Goal: Task Accomplishment & Management: Complete application form

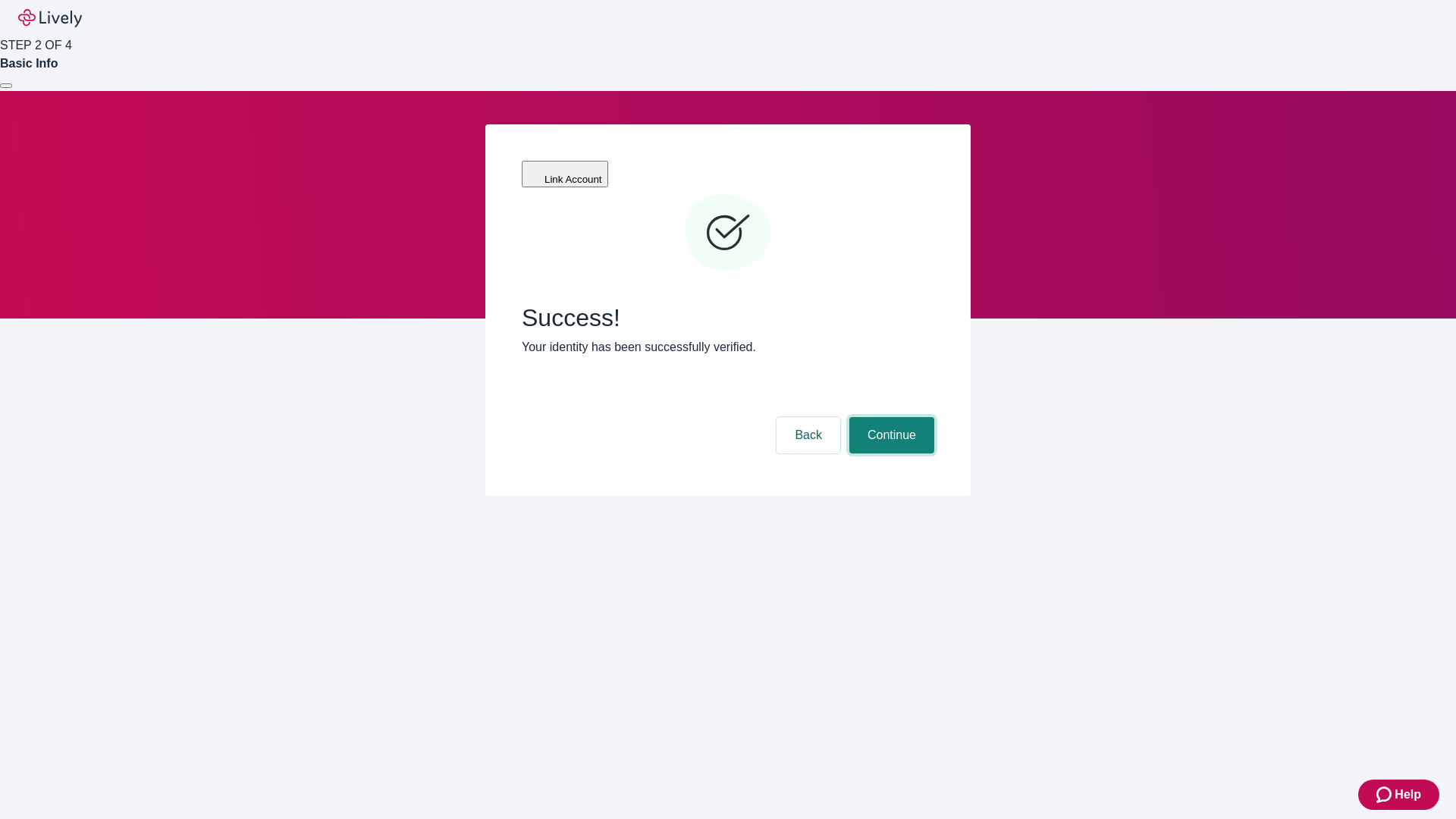
click at [889, 417] on button "Continue" at bounding box center [892, 435] width 85 height 36
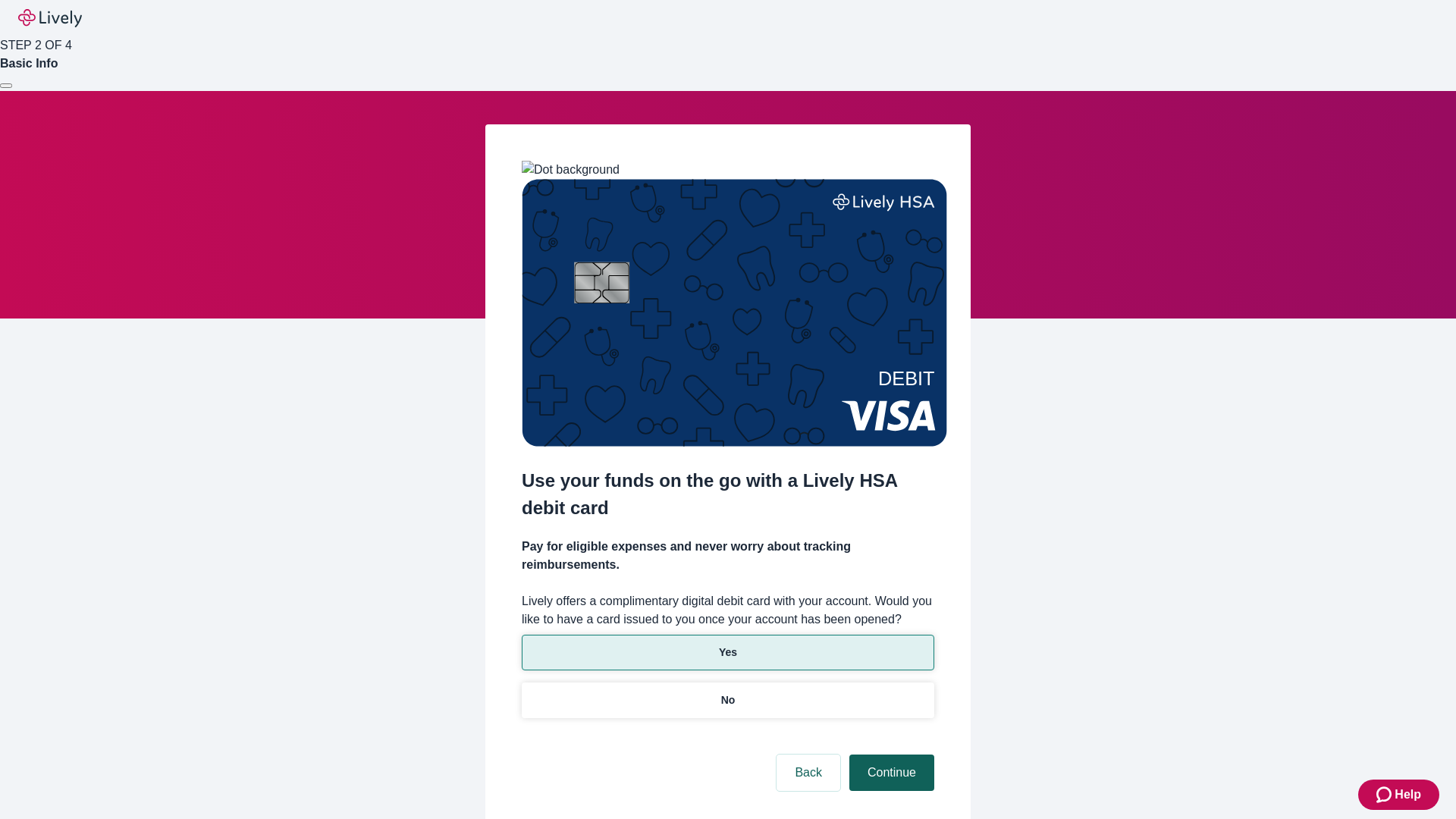
click at [728, 645] on p "Yes" at bounding box center [728, 653] width 19 height 16
click at [889, 754] on button "Continue" at bounding box center [892, 772] width 85 height 36
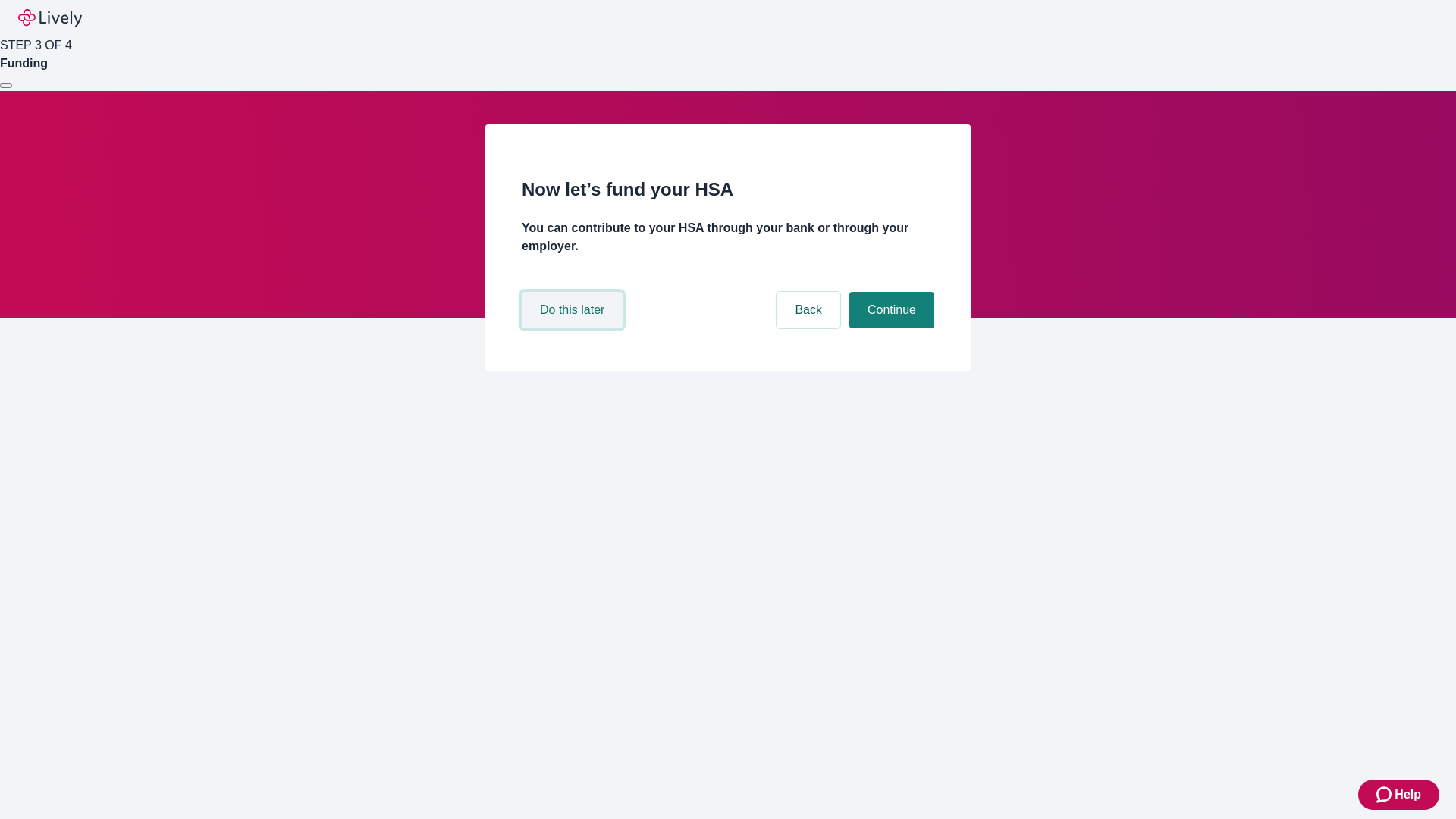
click at [574, 328] on button "Do this later" at bounding box center [572, 310] width 101 height 36
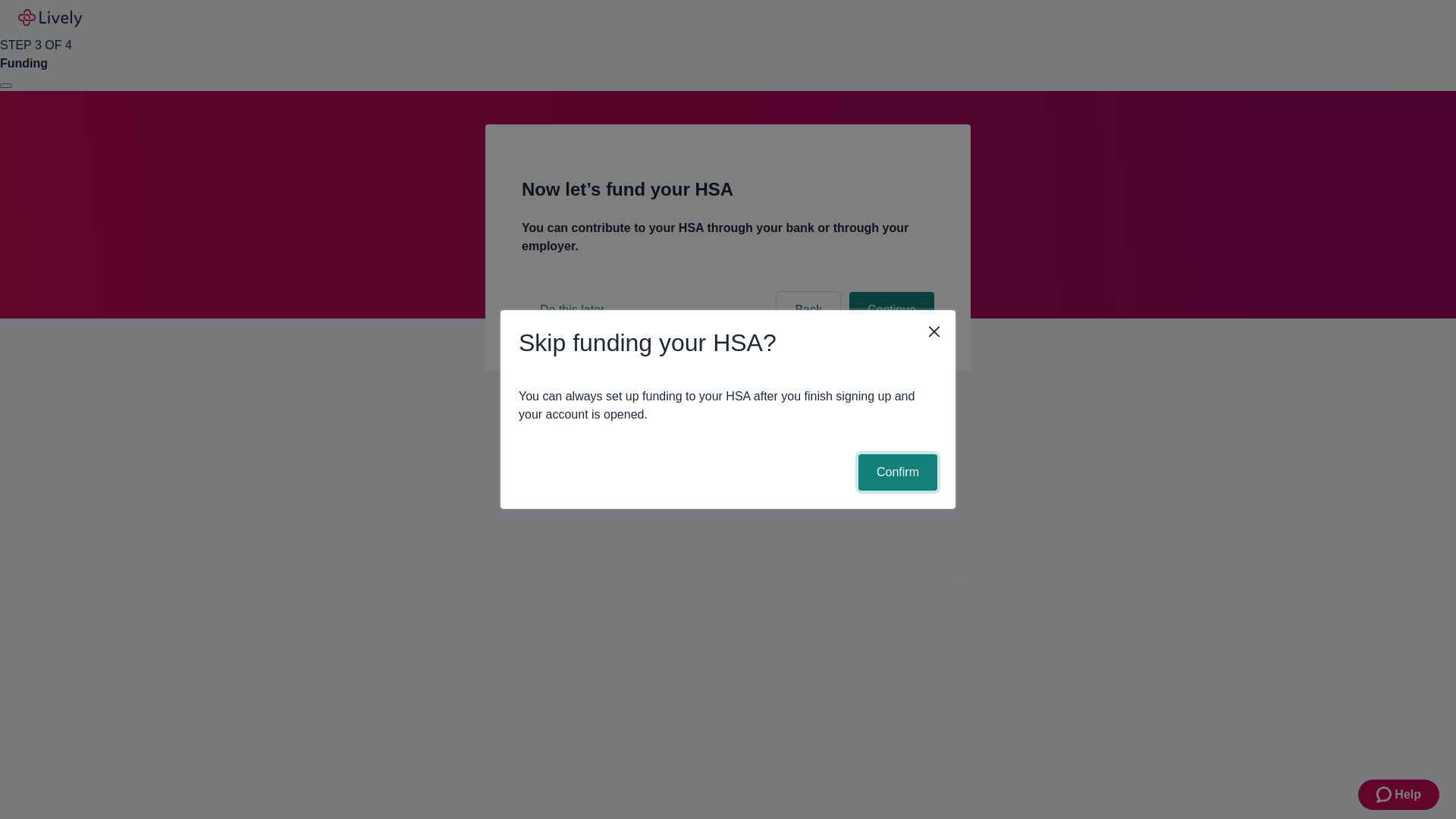
click at [896, 472] on button "Confirm" at bounding box center [897, 472] width 79 height 36
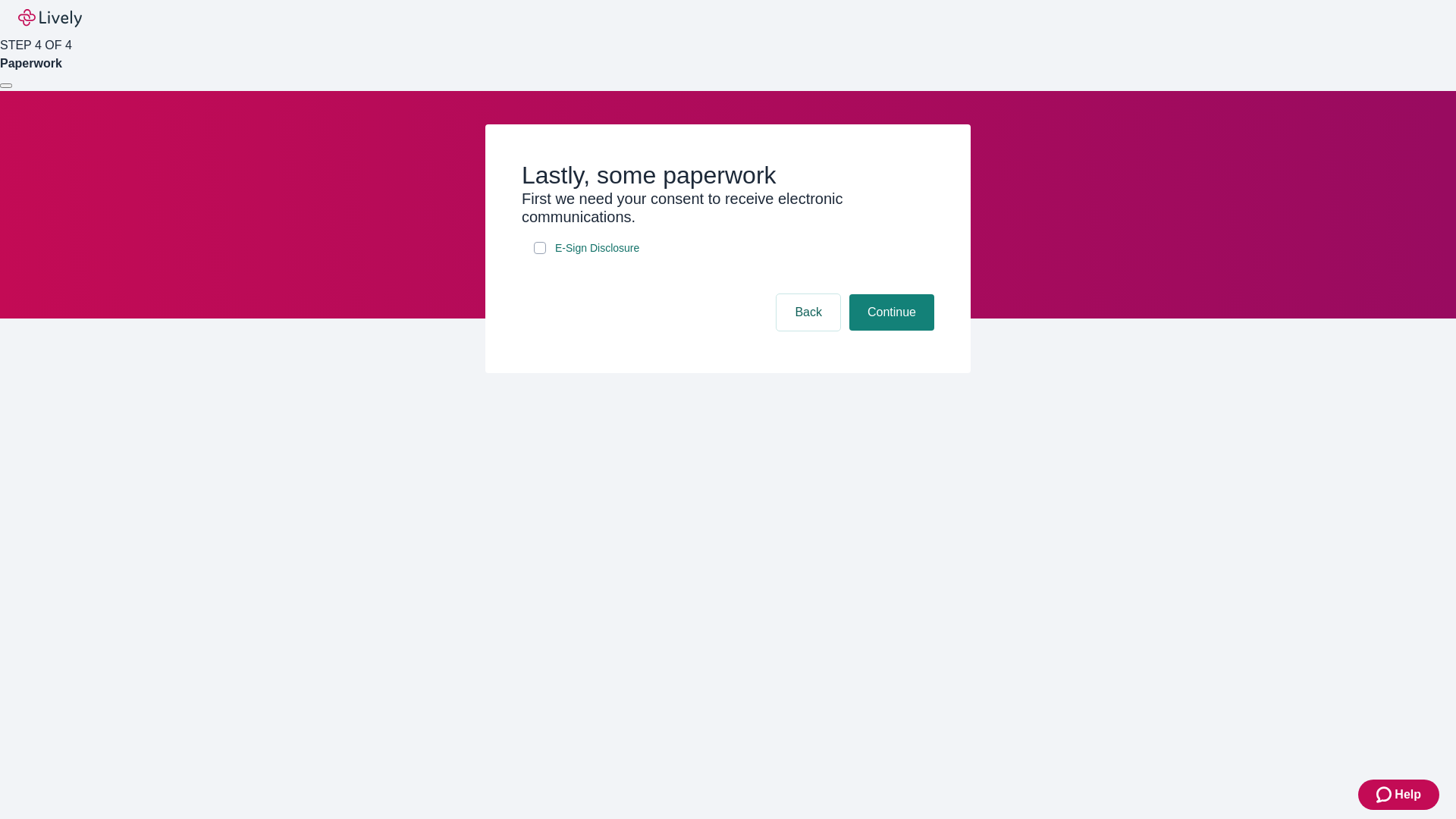
click at [540, 254] on input "E-Sign Disclosure" at bounding box center [540, 249] width 12 height 12
checkbox input "true"
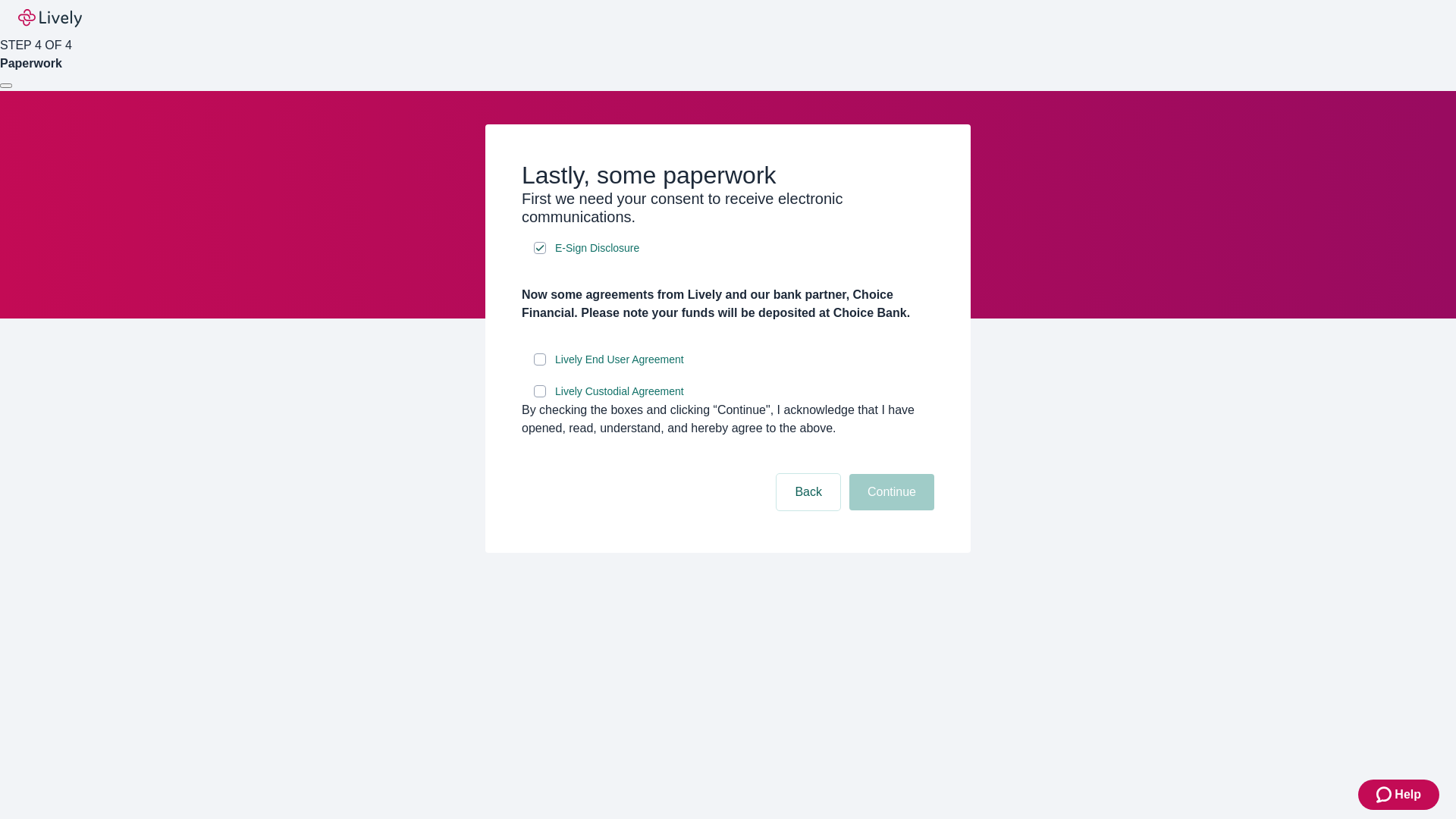
click at [540, 365] on input "Lively End User Agreement" at bounding box center [540, 360] width 12 height 12
checkbox input "true"
click at [540, 397] on input "Lively Custodial Agreement" at bounding box center [540, 392] width 12 height 12
checkbox input "true"
click at [889, 510] on button "Continue" at bounding box center [892, 492] width 85 height 36
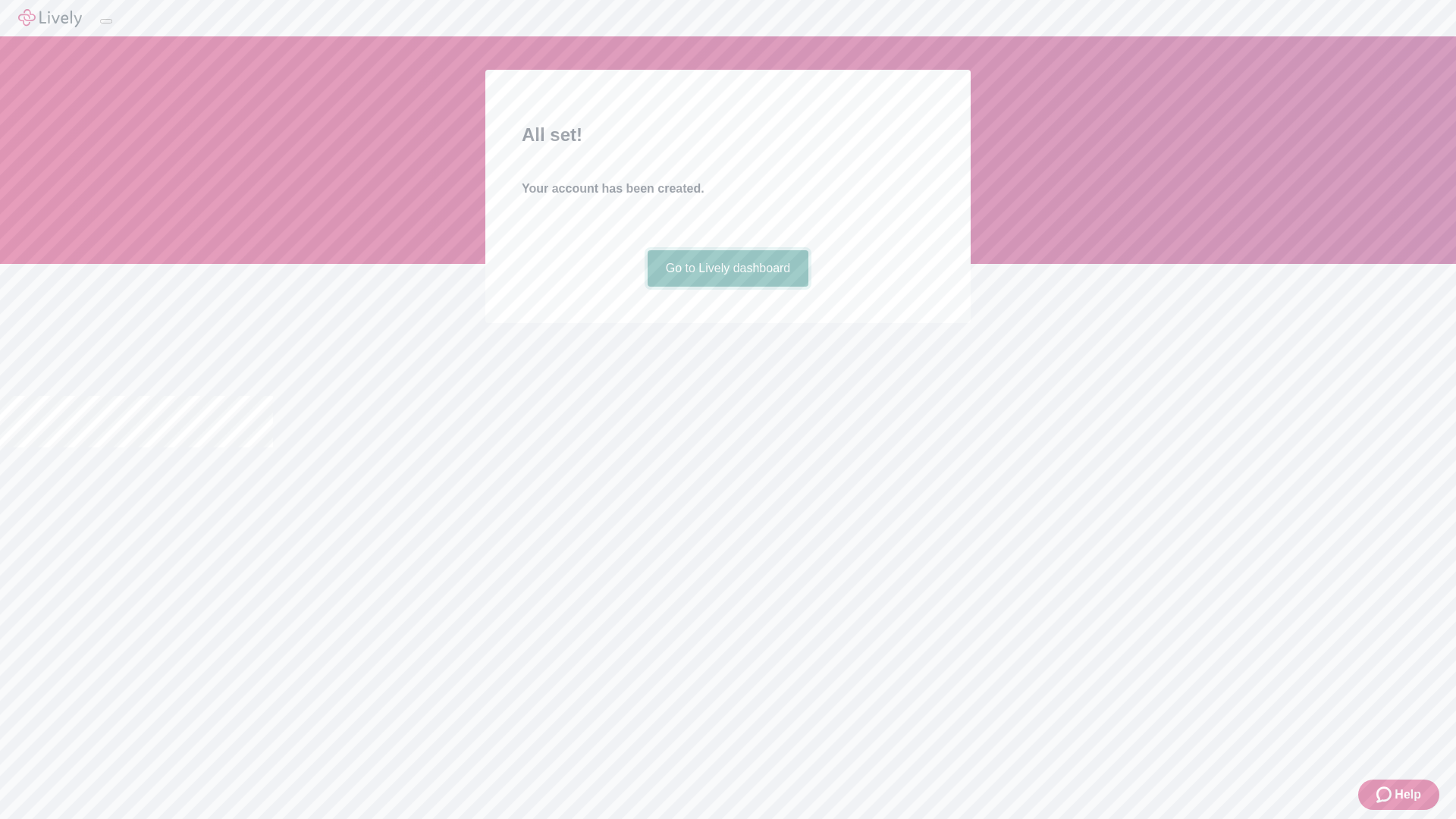
click at [728, 287] on link "Go to Lively dashboard" at bounding box center [728, 268] width 162 height 36
